Goal: Transaction & Acquisition: Purchase product/service

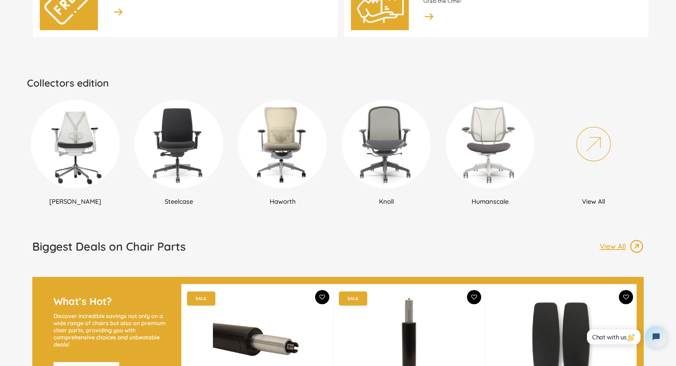
click at [75, 200] on h2 "[PERSON_NAME]" at bounding box center [75, 201] width 97 height 8
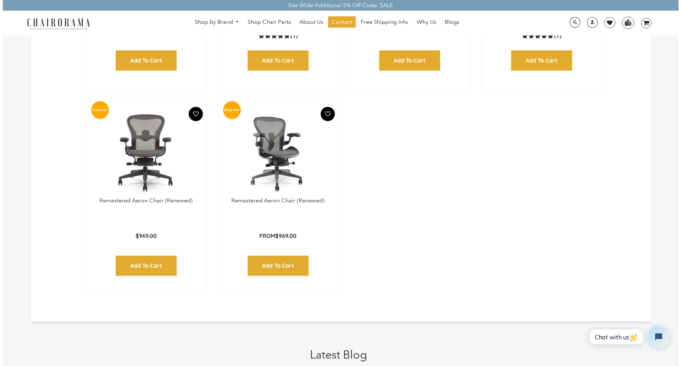
scroll to position [993, 0]
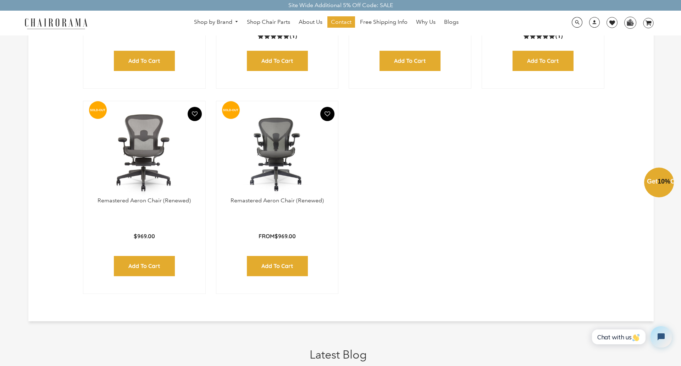
click at [607, 237] on div "Close dialog Exclusive Offer: Enjoy 10% Off! Get Your Coupon Code Now. Sign up …" at bounding box center [340, 182] width 681 height 366
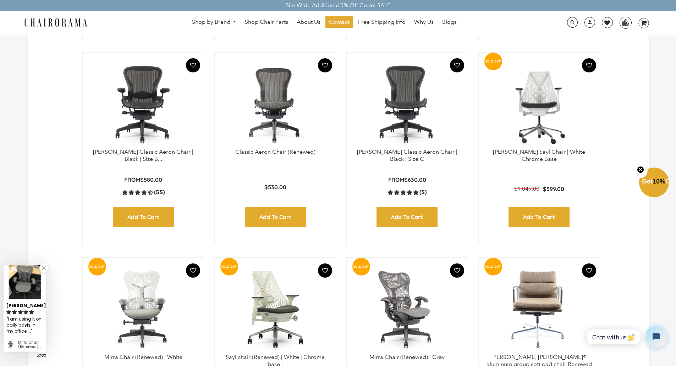
scroll to position [425, 0]
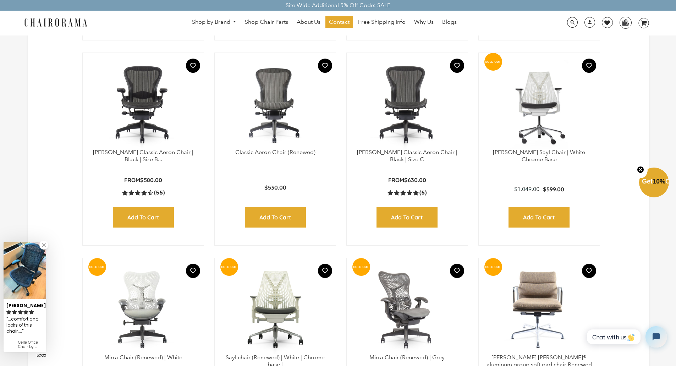
click at [149, 113] on img at bounding box center [143, 104] width 107 height 89
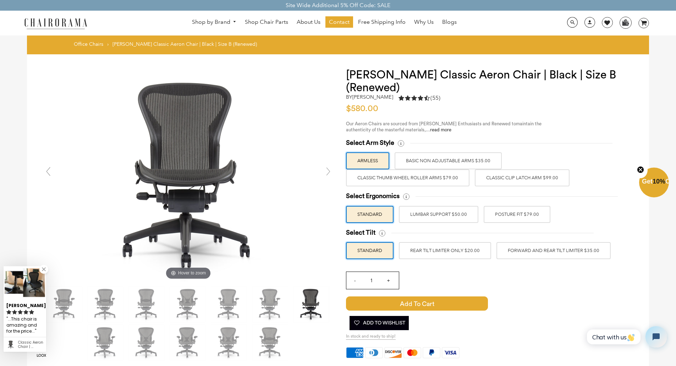
click at [517, 215] on label "POSTURE FIT $79.00" at bounding box center [517, 214] width 67 height 17
click at [0, 0] on input "POSTURE FIT $79.00" at bounding box center [0, 0] width 0 height 0
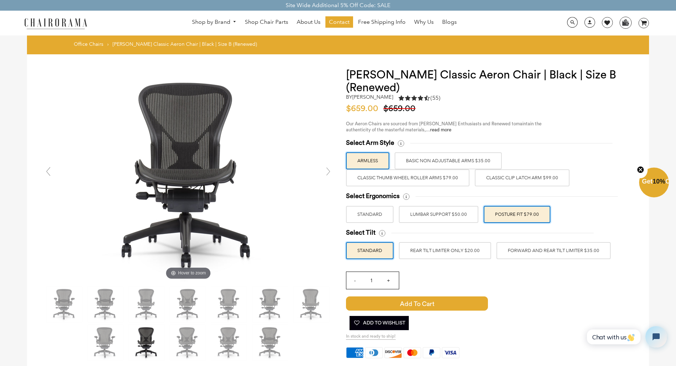
click at [520, 252] on label "FORWARD AND REAR TILT LIMITER $35.00" at bounding box center [553, 250] width 114 height 17
click at [0, 0] on input "FORWARD AND REAR TILT LIMITER $35.00" at bounding box center [0, 0] width 0 height 0
